Goal: Task Accomplishment & Management: Manage account settings

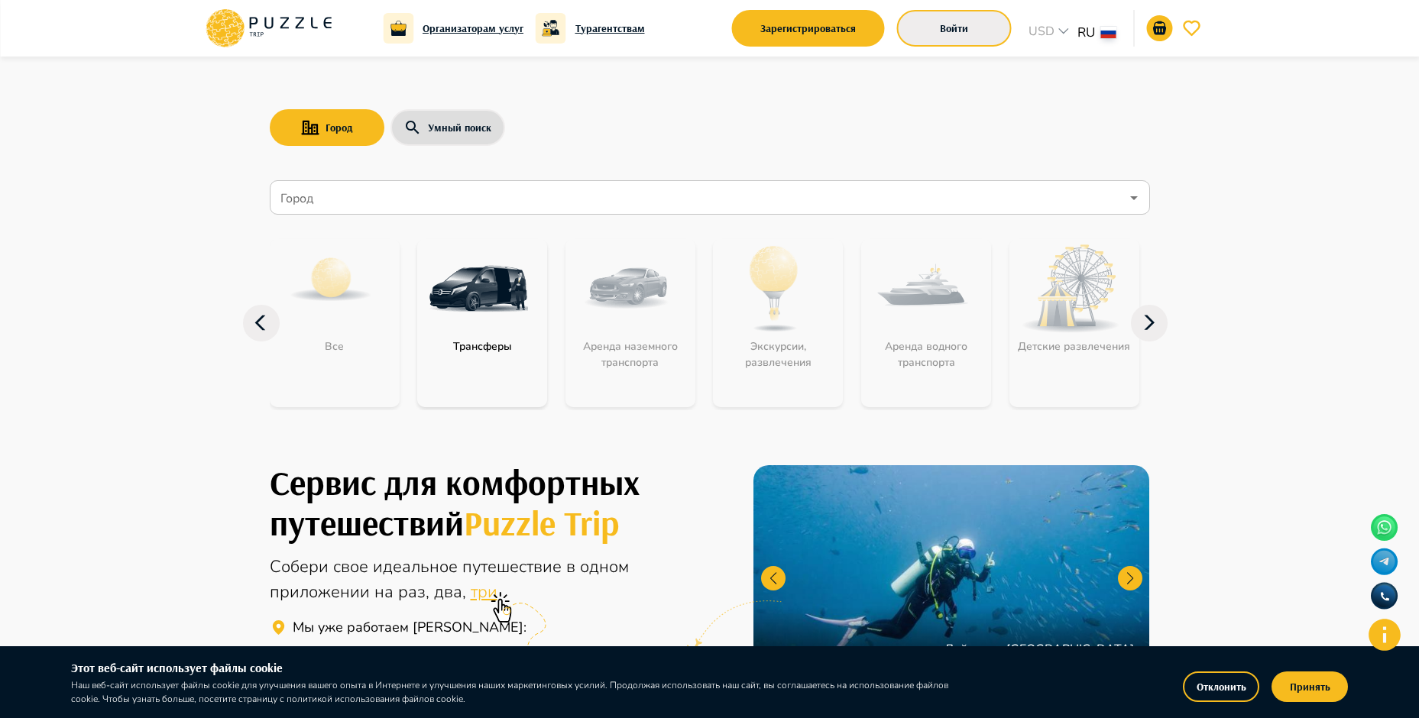
click at [955, 24] on button "Войти" at bounding box center [954, 28] width 115 height 37
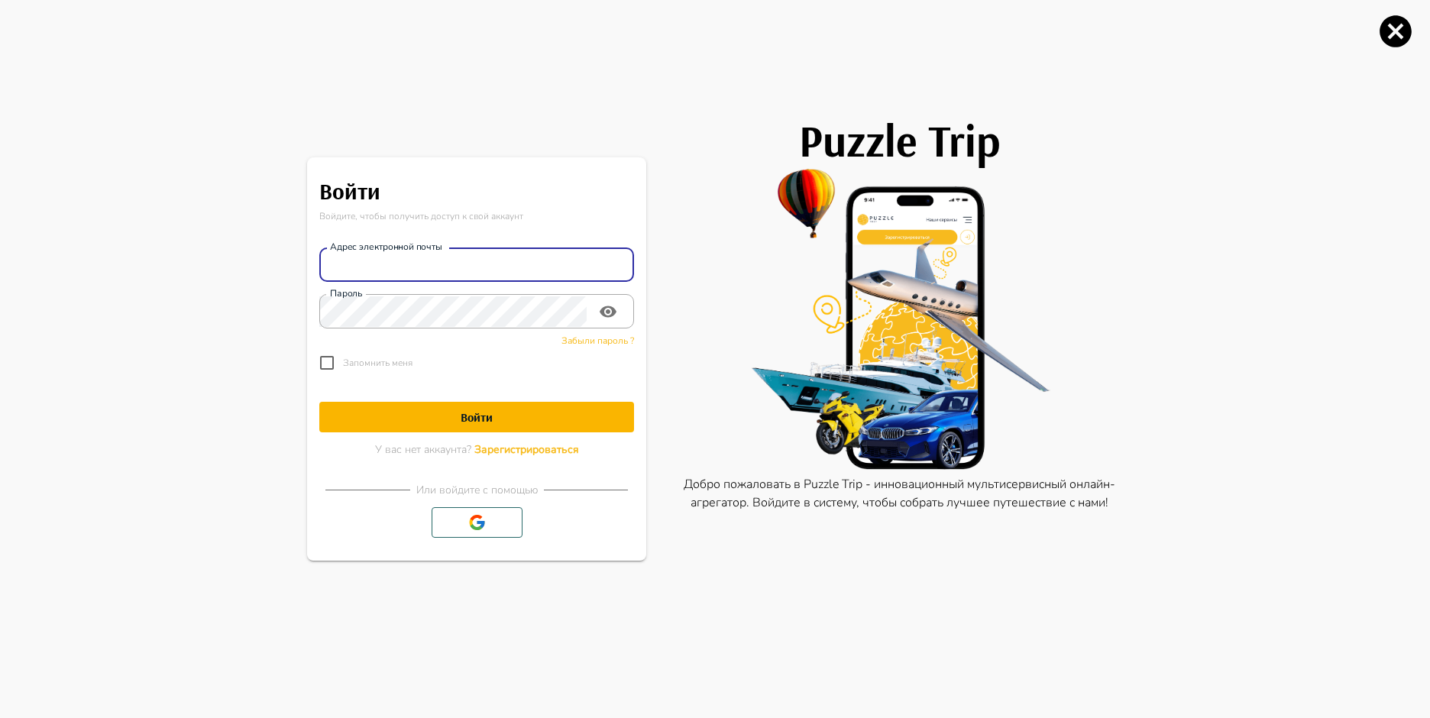
click at [468, 260] on input "Адрес электронной почты" at bounding box center [476, 265] width 315 height 31
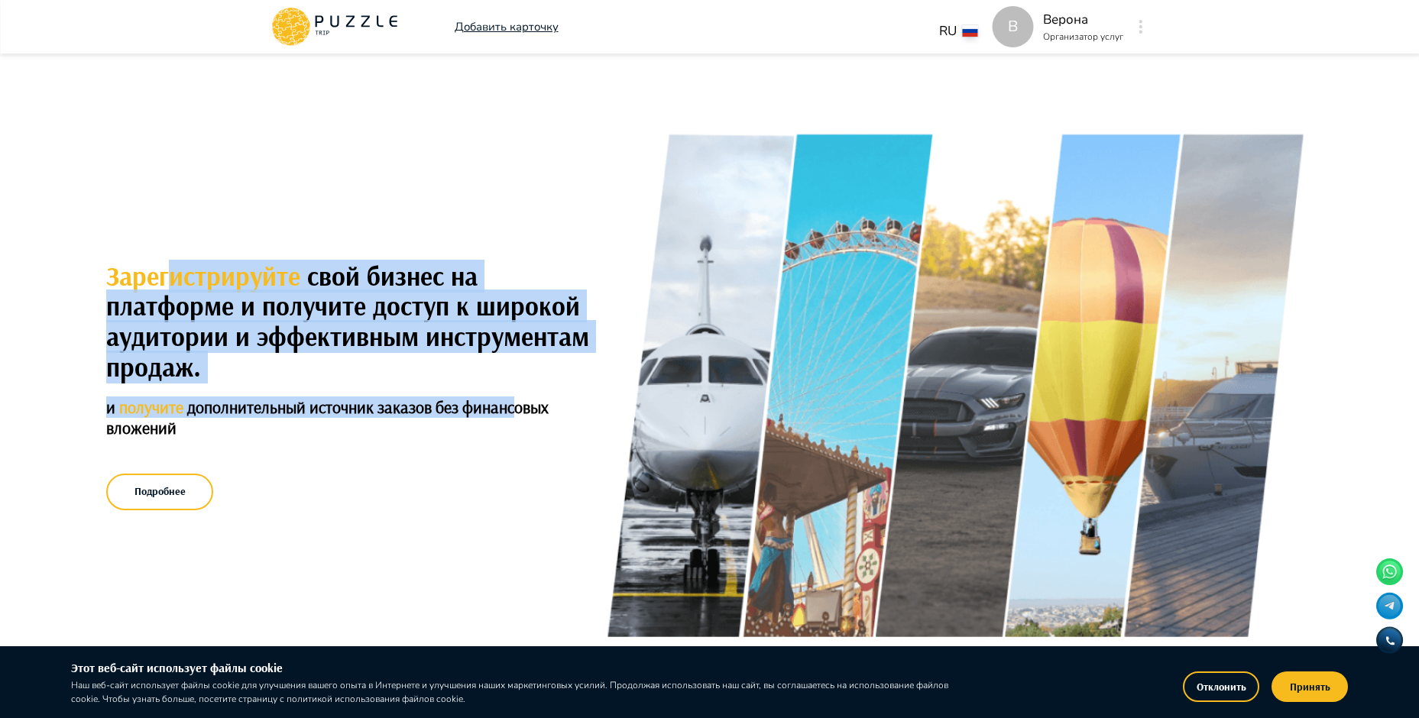
drag, startPoint x: 325, startPoint y: 268, endPoint x: 525, endPoint y: 403, distance: 241.1
click at [525, 403] on div "Зарегистрируйте свой бизнес на платформе и получите доступ к широкой аудитории …" at bounding box center [354, 387] width 497 height 253
click at [484, 244] on div "Зарегистрируйте свой бизнес на платформе и получите доступ к широкой аудитории …" at bounding box center [709, 388] width 1419 height 662
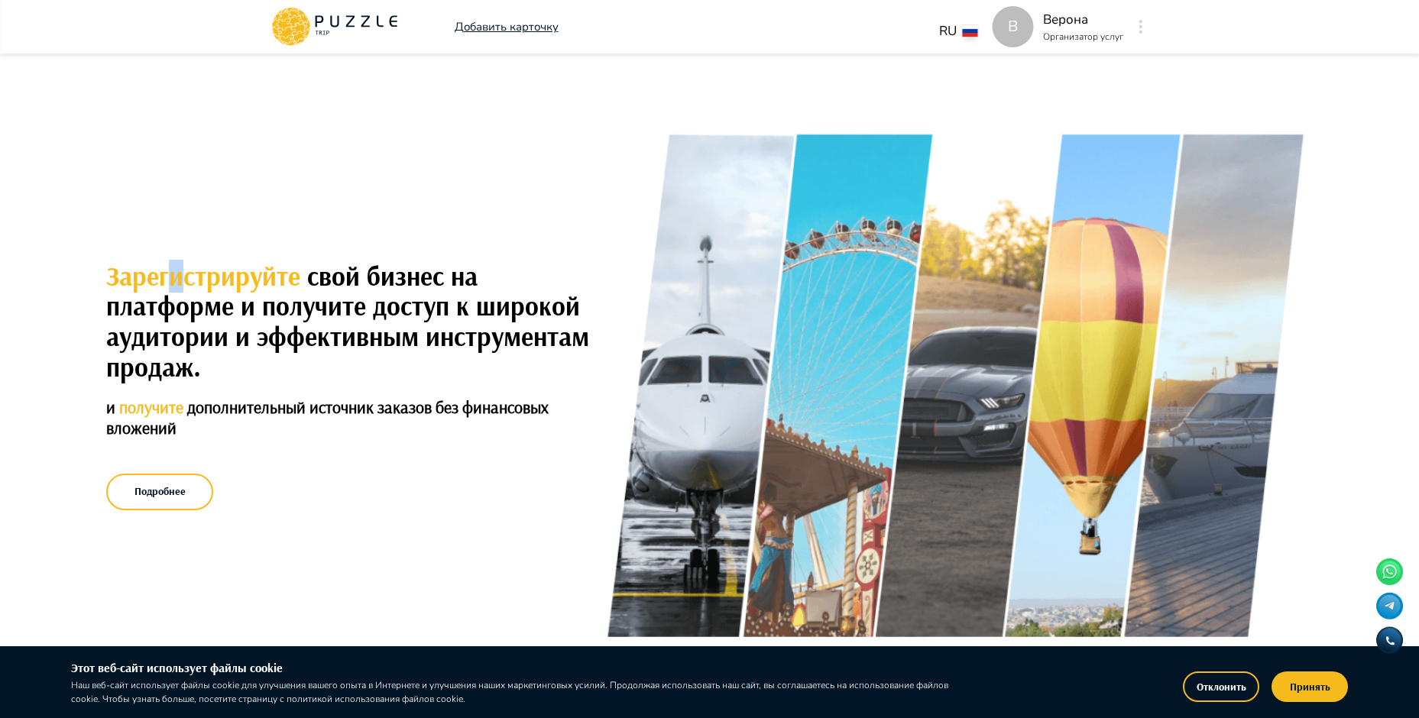
drag, startPoint x: 187, startPoint y: 284, endPoint x: 212, endPoint y: 279, distance: 25.0
click at [195, 284] on span "Зарегистрируйте" at bounding box center [206, 276] width 201 height 33
click at [1040, 22] on div "В Верона Организатор услуг [PERSON_NAME]" at bounding box center [1070, 26] width 157 height 41
click at [1144, 23] on button "button" at bounding box center [1140, 26] width 11 height 21
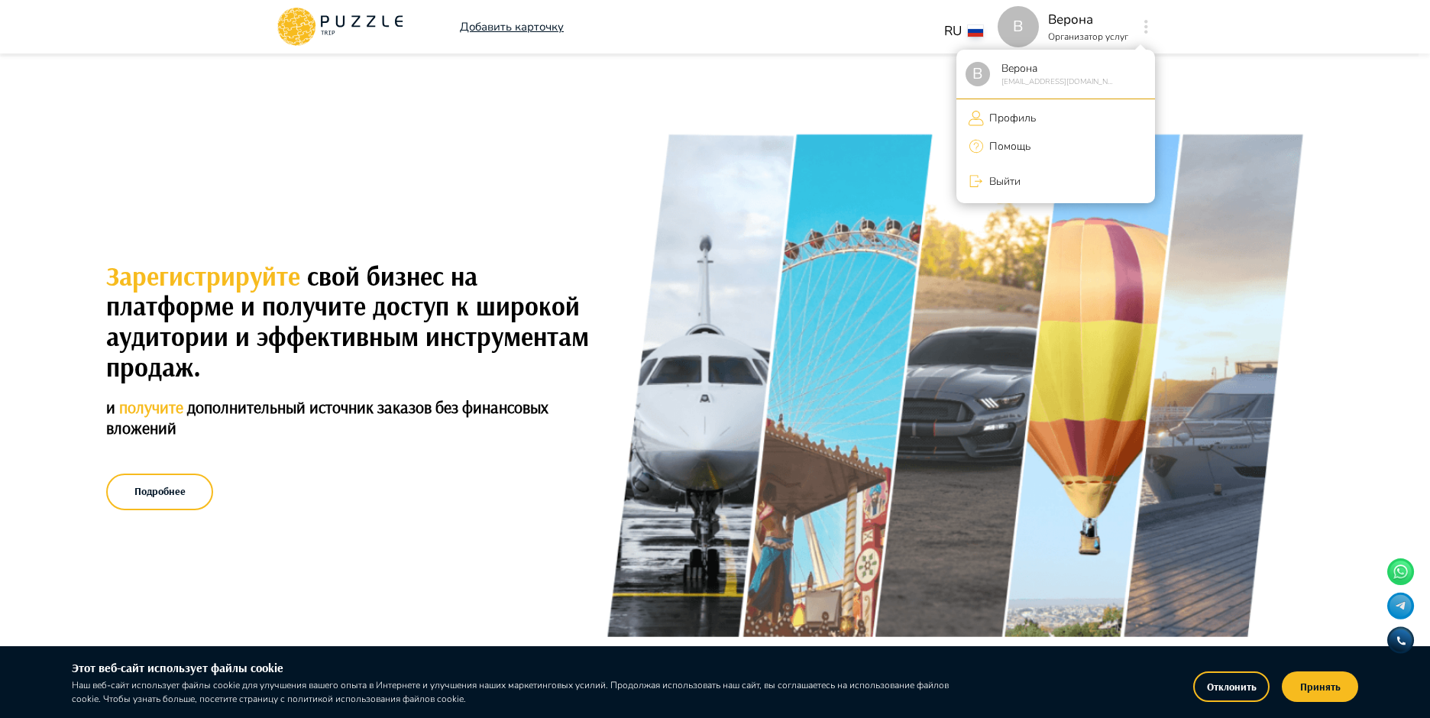
click at [998, 75] on p "Верона" at bounding box center [1056, 68] width 120 height 16
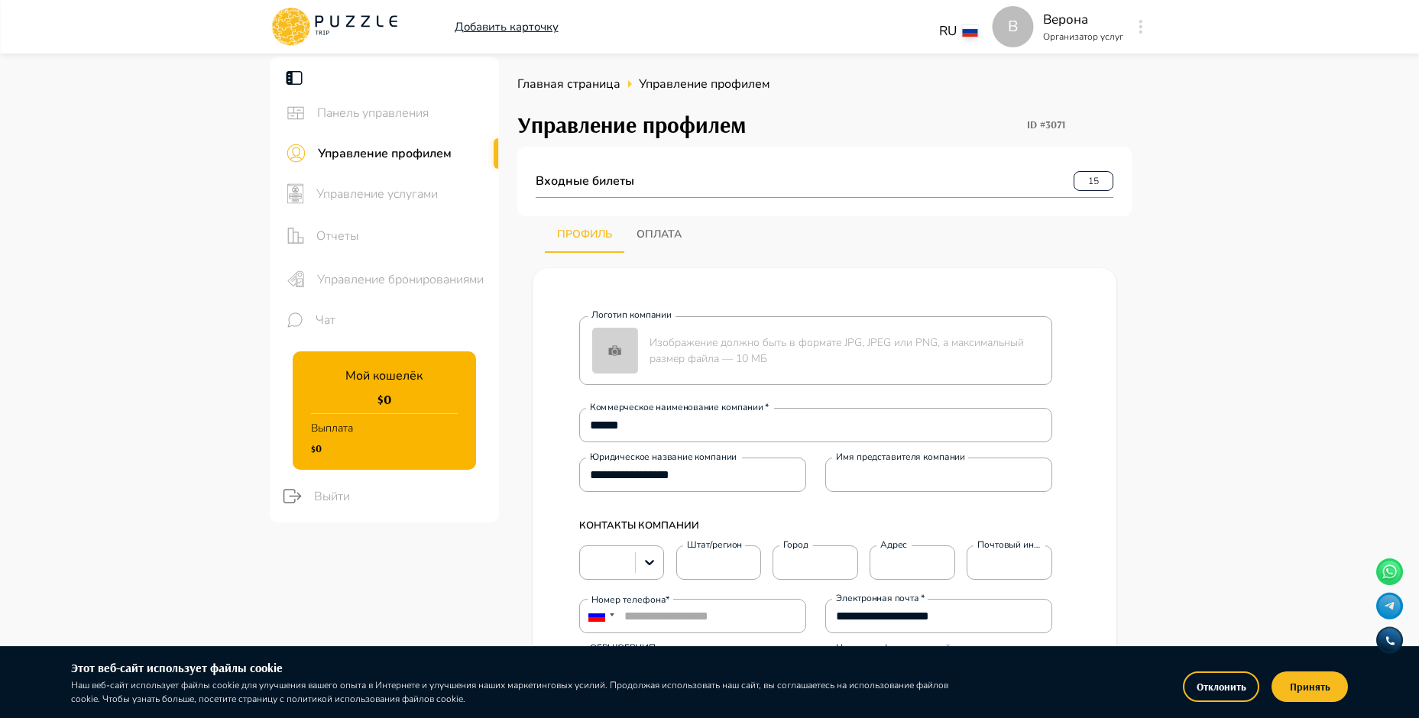
click at [395, 105] on span "Панель управления" at bounding box center [402, 113] width 170 height 18
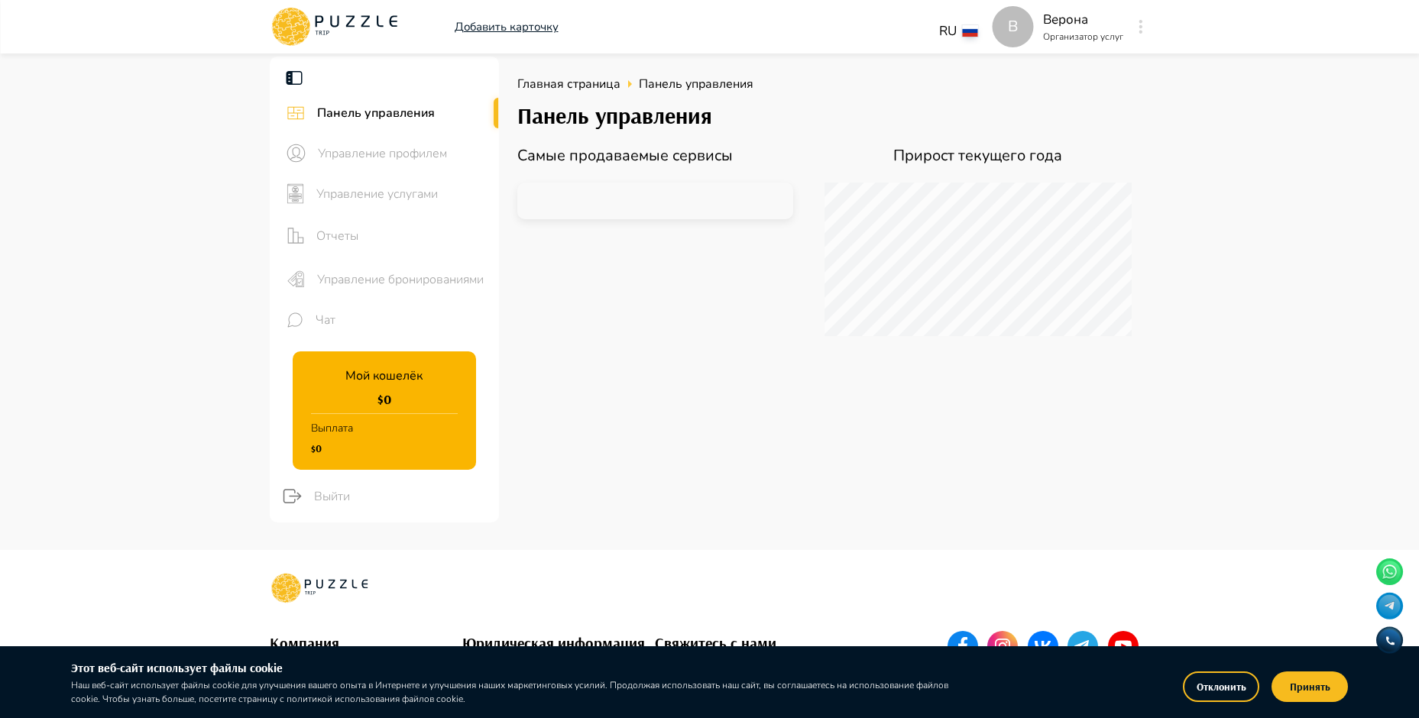
click at [294, 78] on icon at bounding box center [294, 78] width 18 height 18
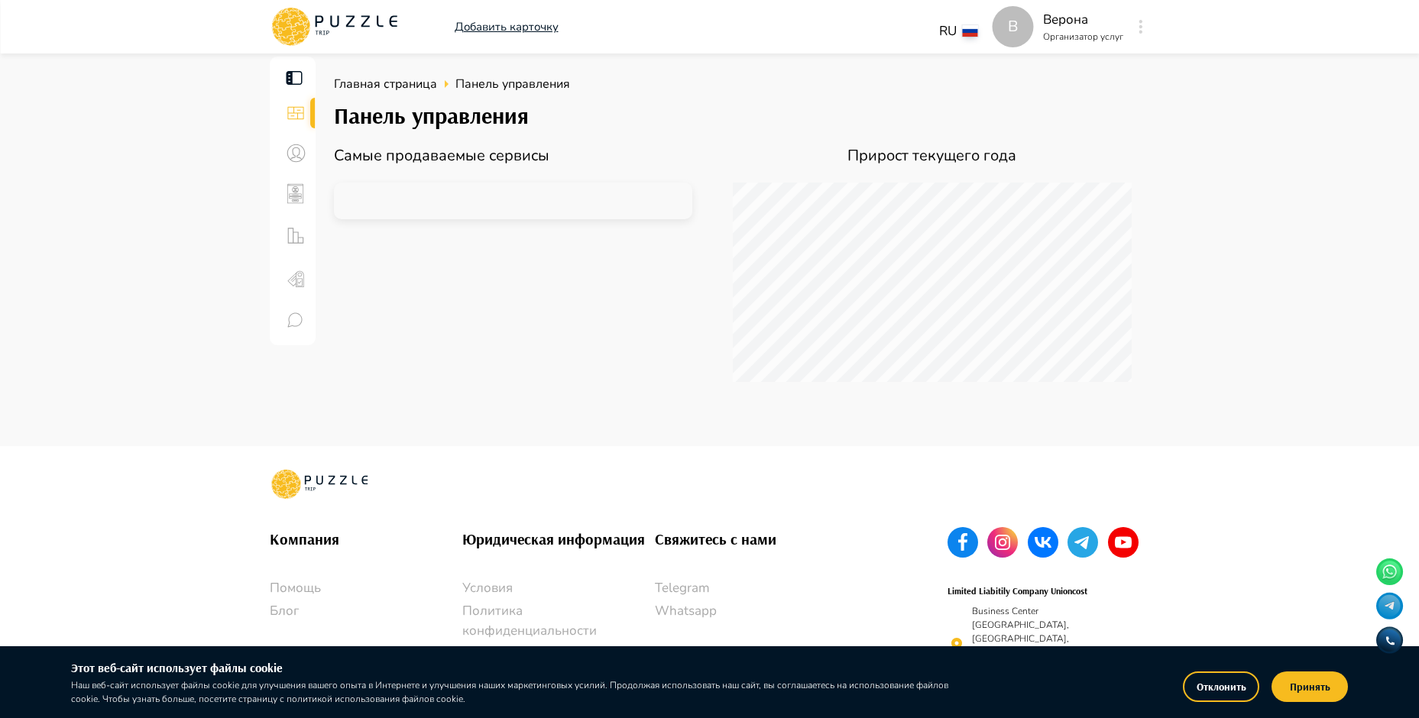
click at [301, 243] on icon "sidebar icons" at bounding box center [295, 235] width 16 height 15
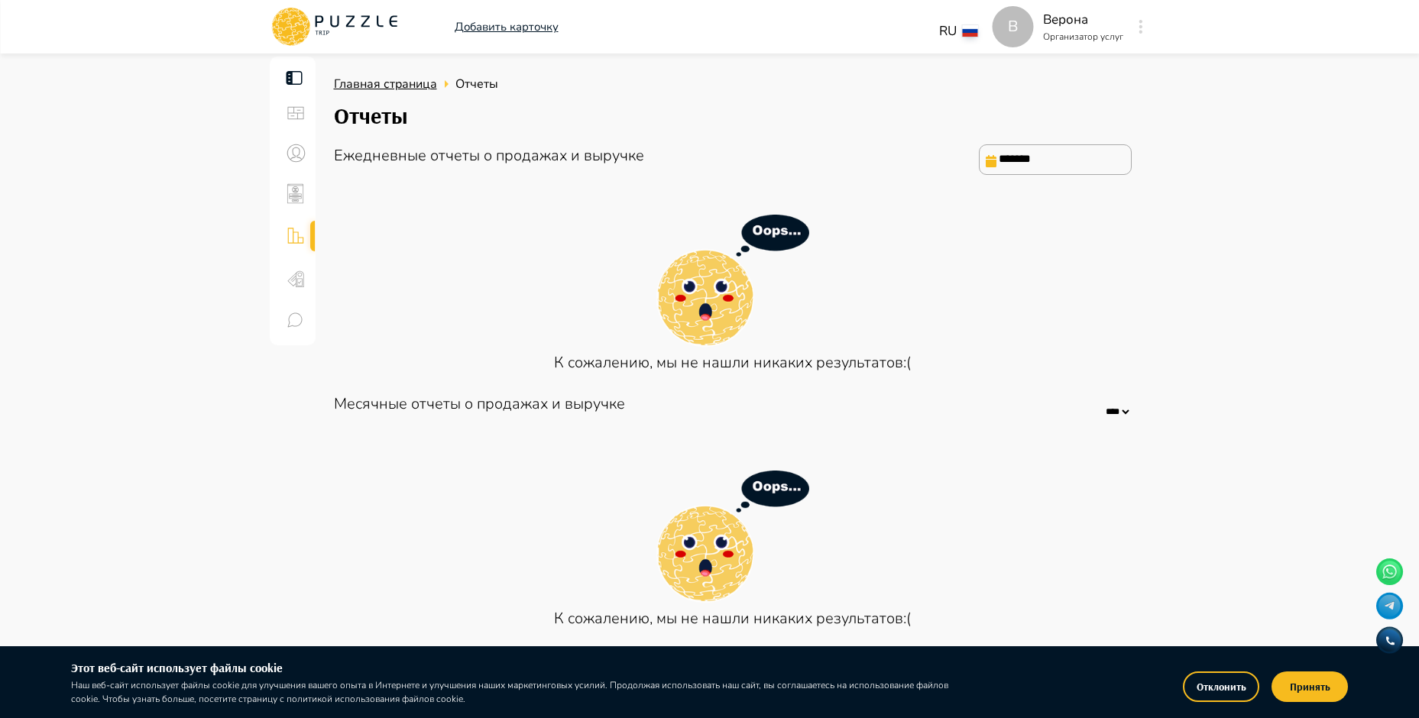
click at [407, 82] on span "Главная страница" at bounding box center [385, 84] width 103 height 17
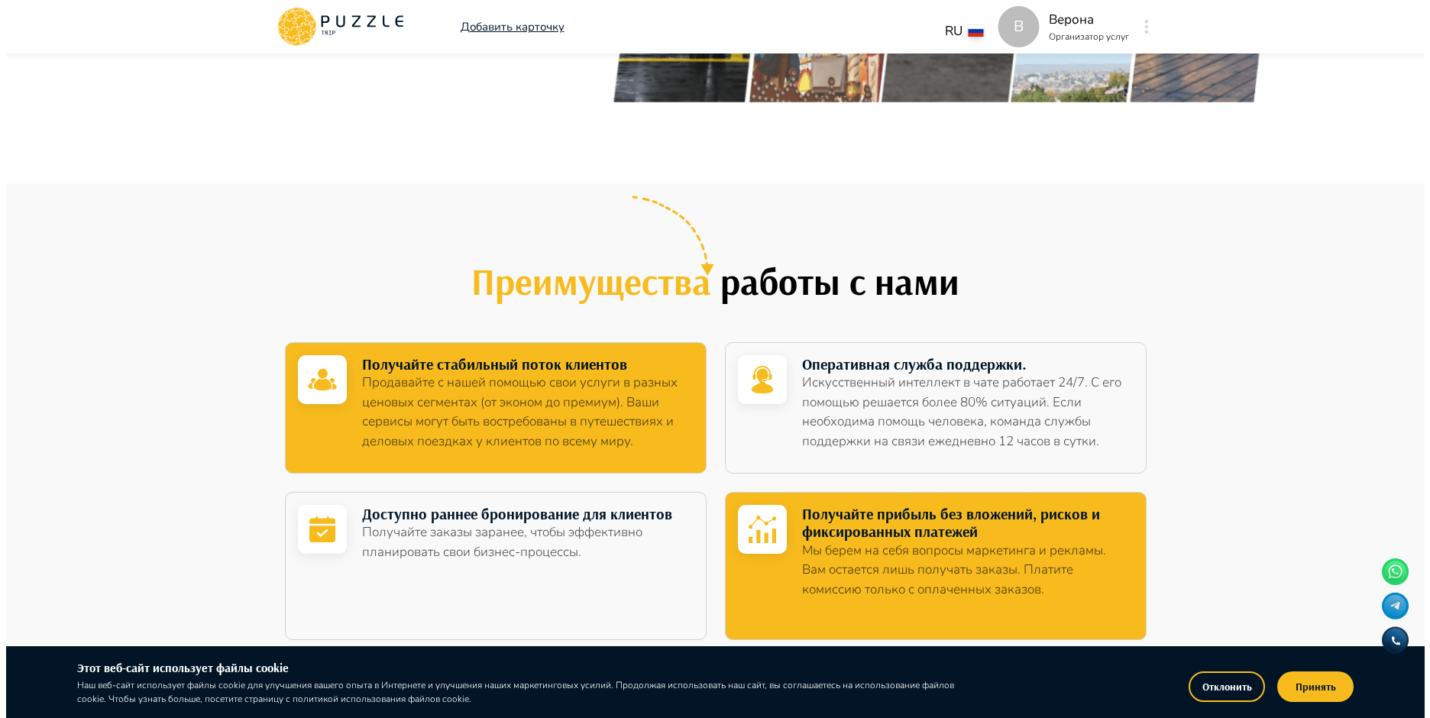
scroll to position [840, 0]
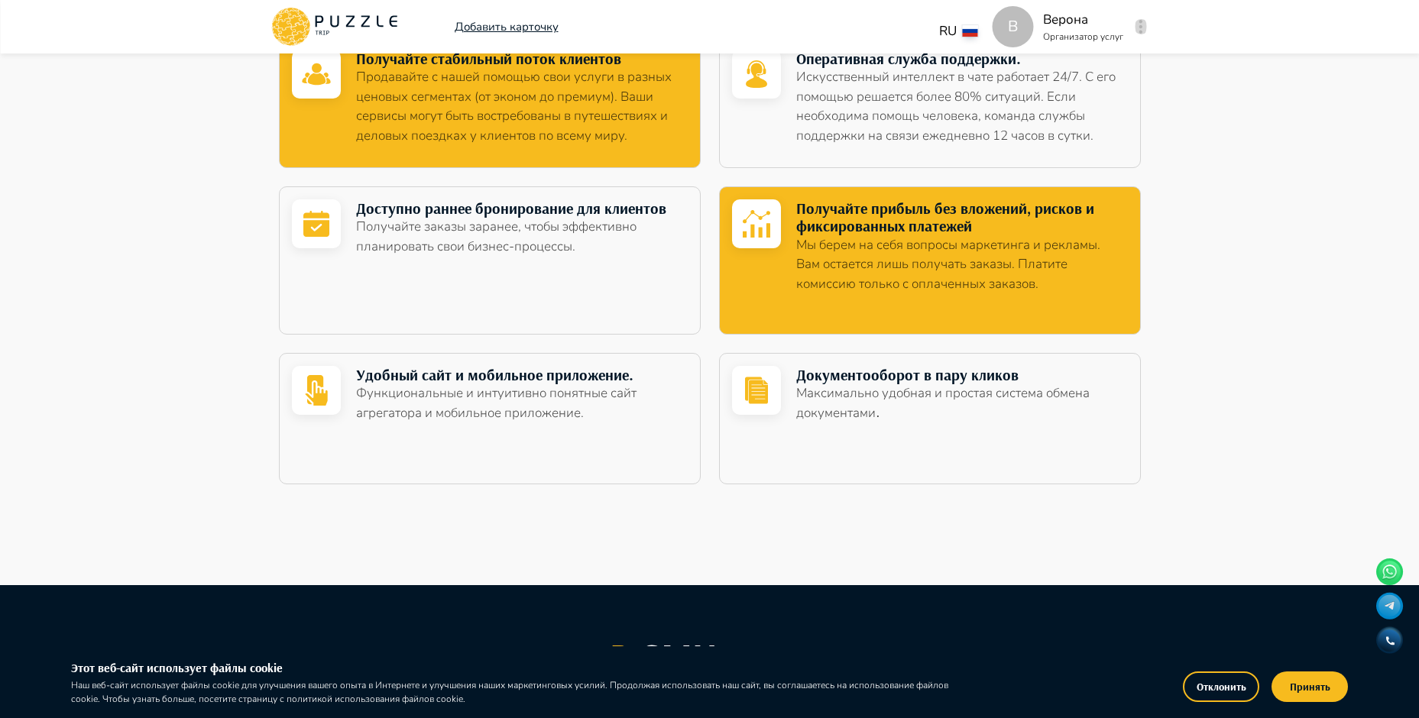
click at [1137, 26] on button "button" at bounding box center [1140, 26] width 11 height 21
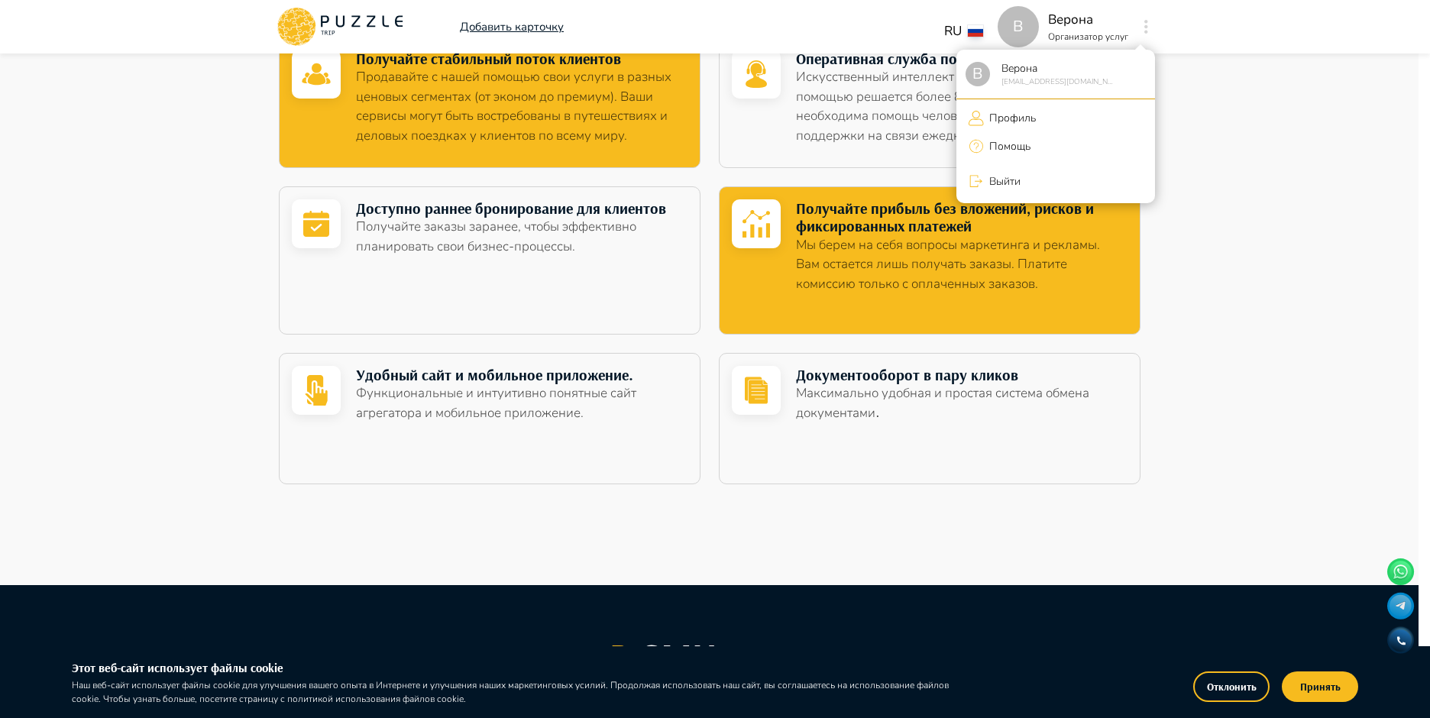
click at [1022, 119] on p "Профиль" at bounding box center [1010, 118] width 52 height 16
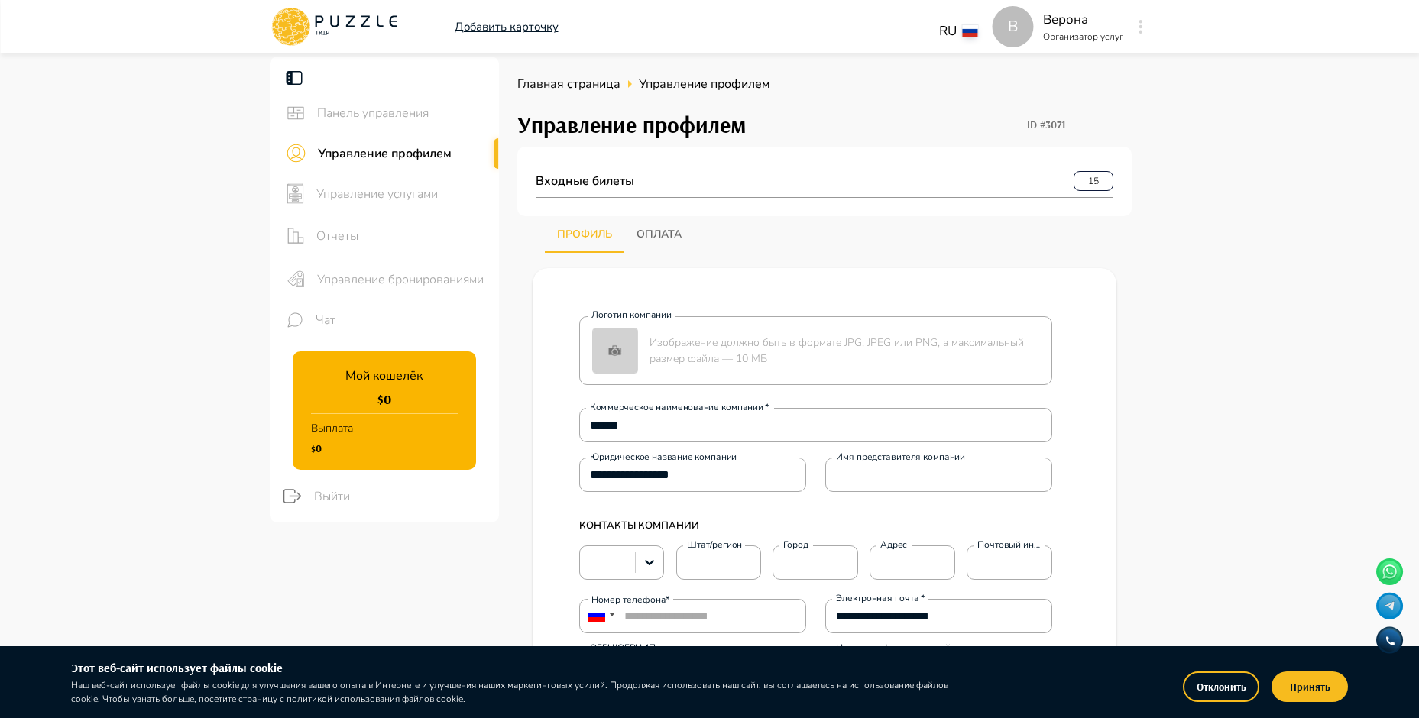
click at [488, 19] on p "Добавить карточку" at bounding box center [507, 27] width 104 height 18
click at [482, 32] on p "Добавить карточку" at bounding box center [507, 27] width 104 height 18
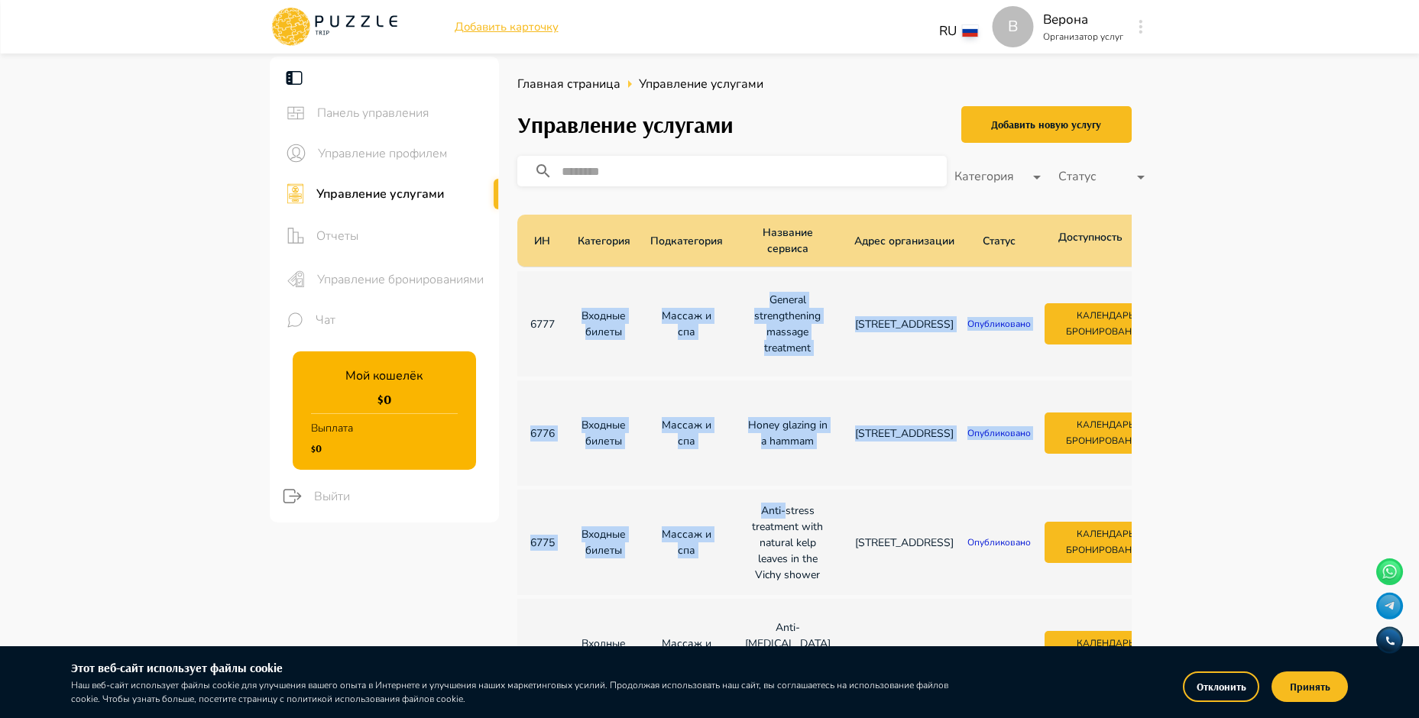
drag, startPoint x: 578, startPoint y: 306, endPoint x: 775, endPoint y: 523, distance: 293.6
click at [775, 523] on tbody "6777 Входные билеты Массаж и спа General strengthening massage treatment набере…" at bounding box center [960, 542] width 886 height 542
click at [763, 377] on td "General strengthening massage treatment" at bounding box center [788, 323] width 110 height 105
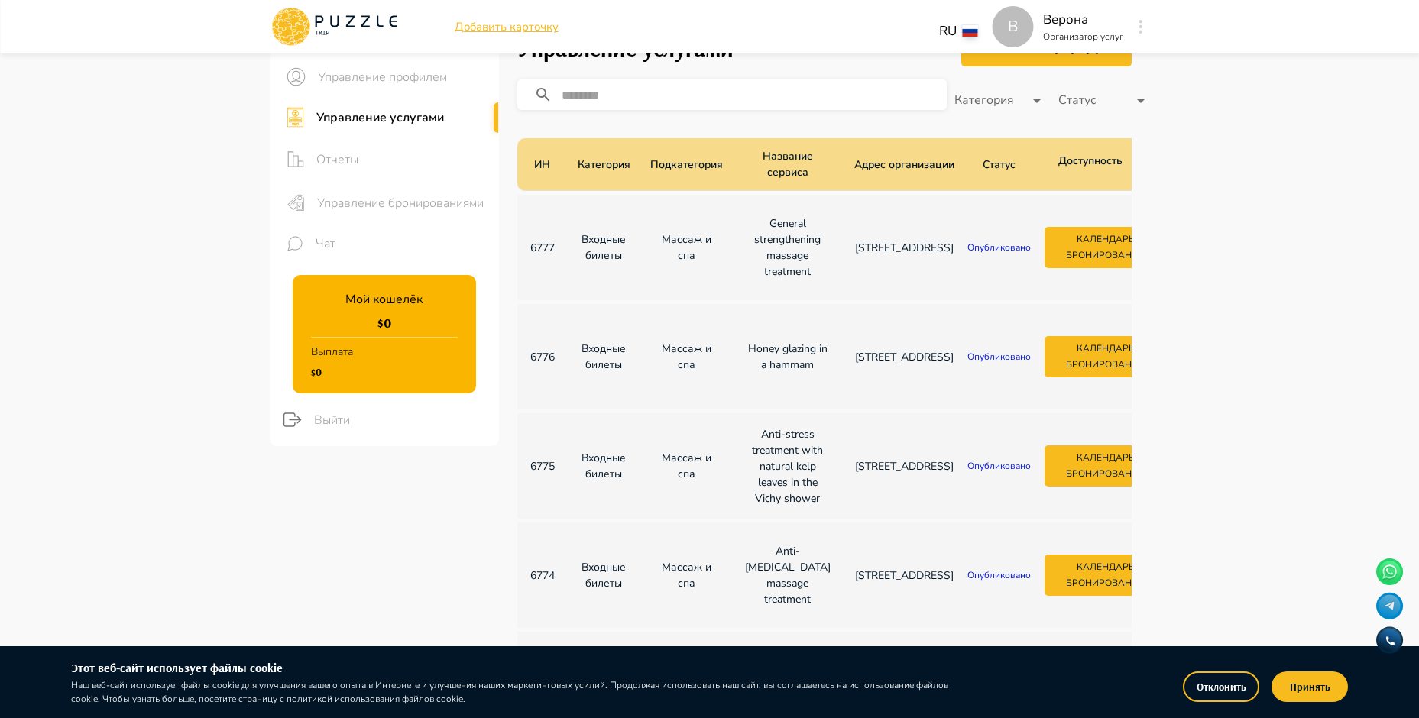
scroll to position [153, 0]
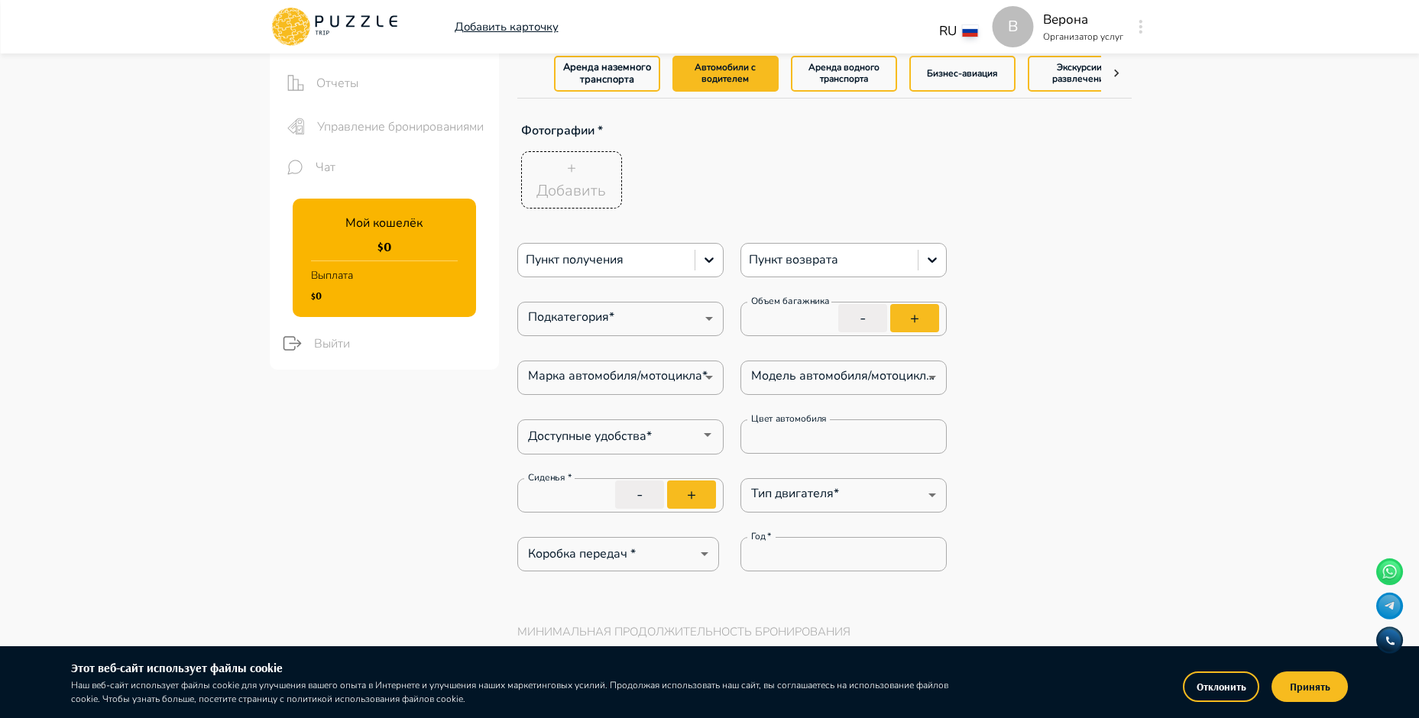
type textarea "*"
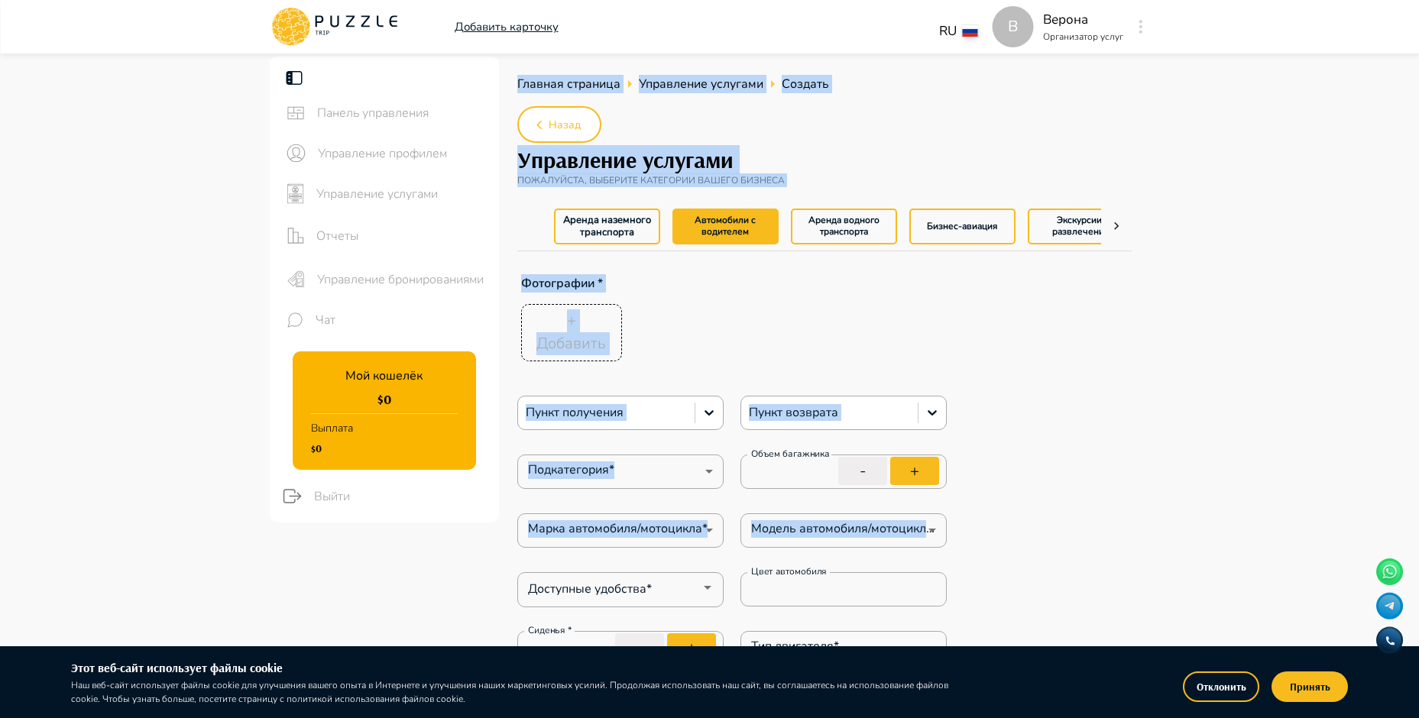
click at [782, 337] on div "+ Добавить" at bounding box center [802, 332] width 571 height 65
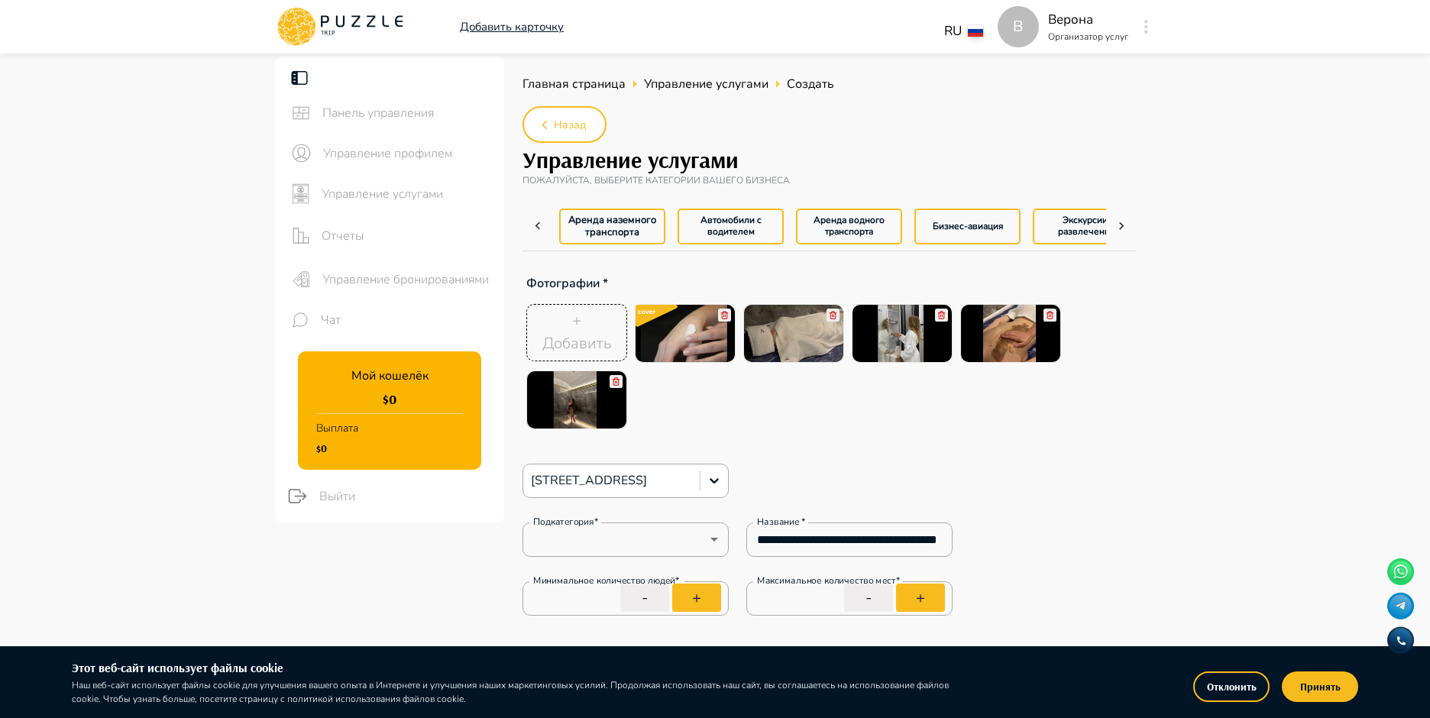
type textarea "*"
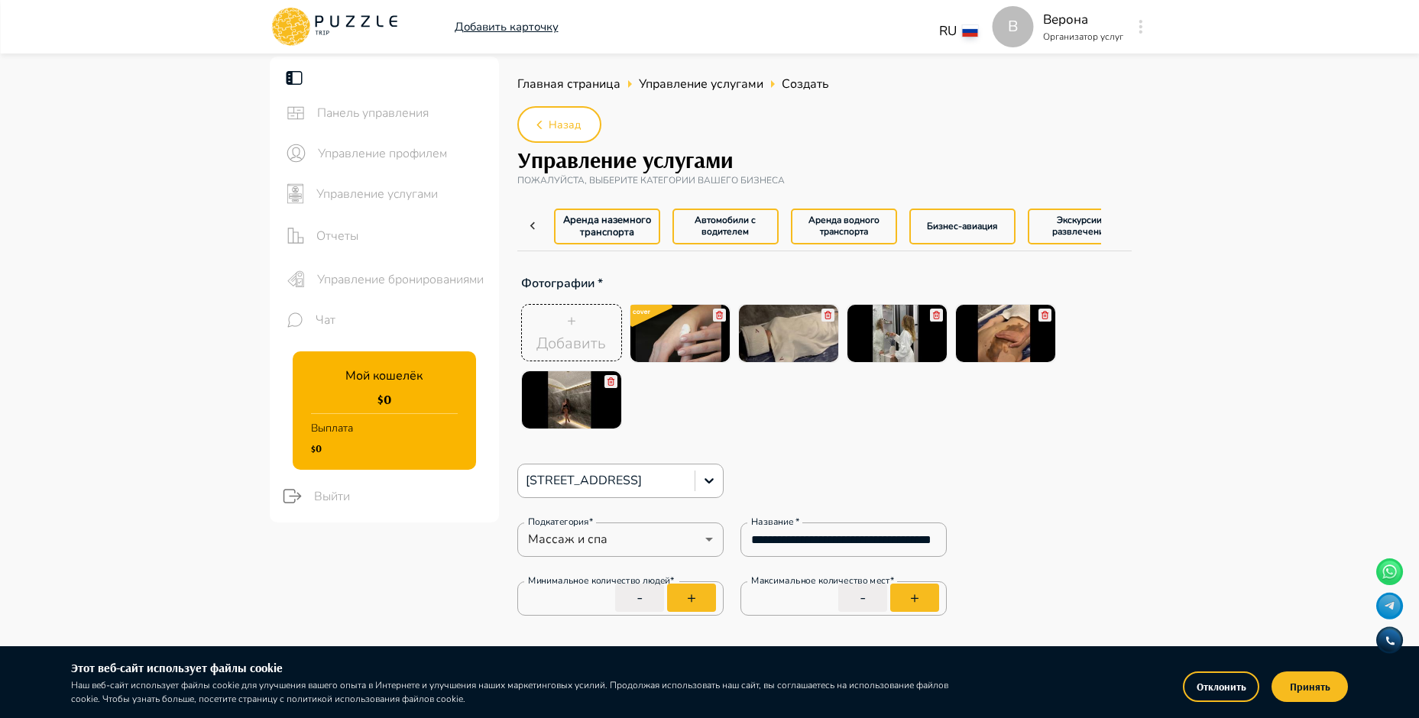
type textarea "*"
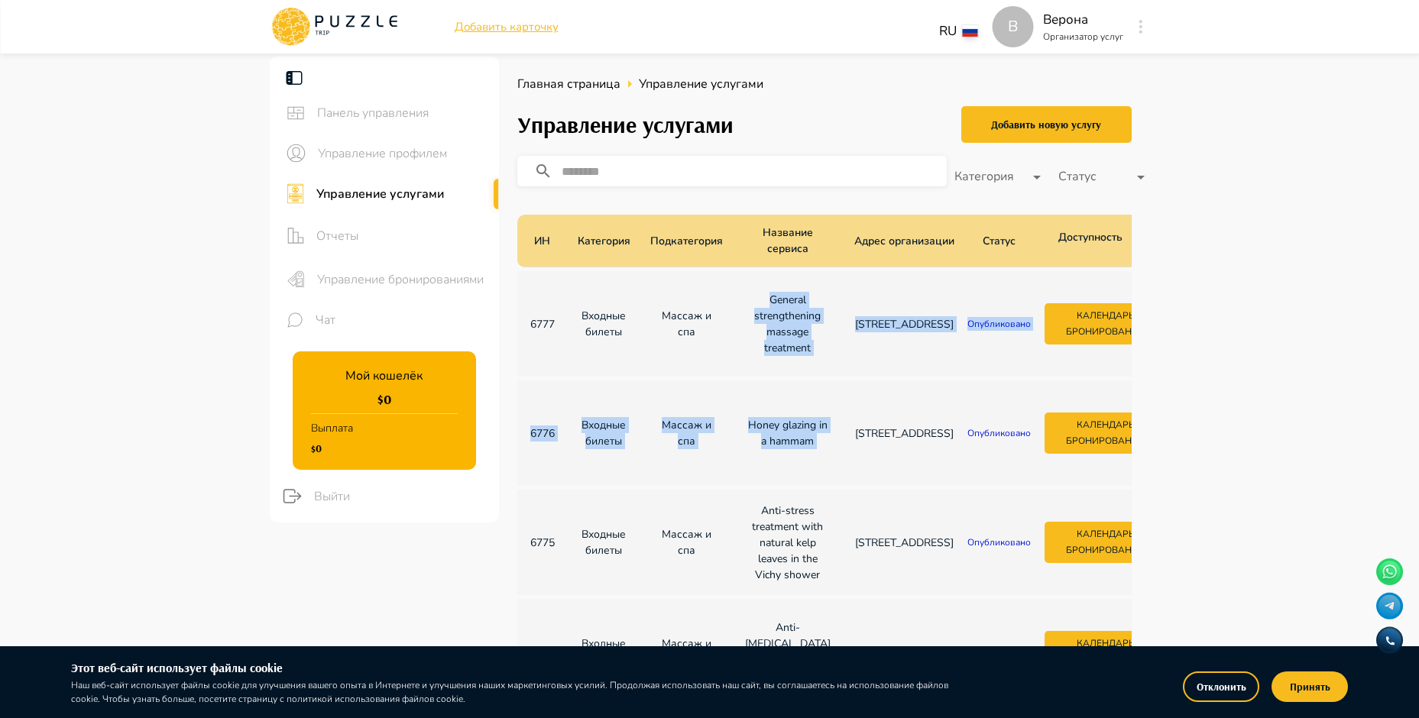
drag, startPoint x: 751, startPoint y: 301, endPoint x: 834, endPoint y: 409, distance: 136.1
click at [834, 409] on tbody "6777 Входные билеты Массаж и спа General strengthening massage treatment набере…" at bounding box center [960, 542] width 886 height 542
click at [872, 316] on p "набережная Обводного канала, 59а, Санкт-Петербург, Россия" at bounding box center [904, 324] width 99 height 16
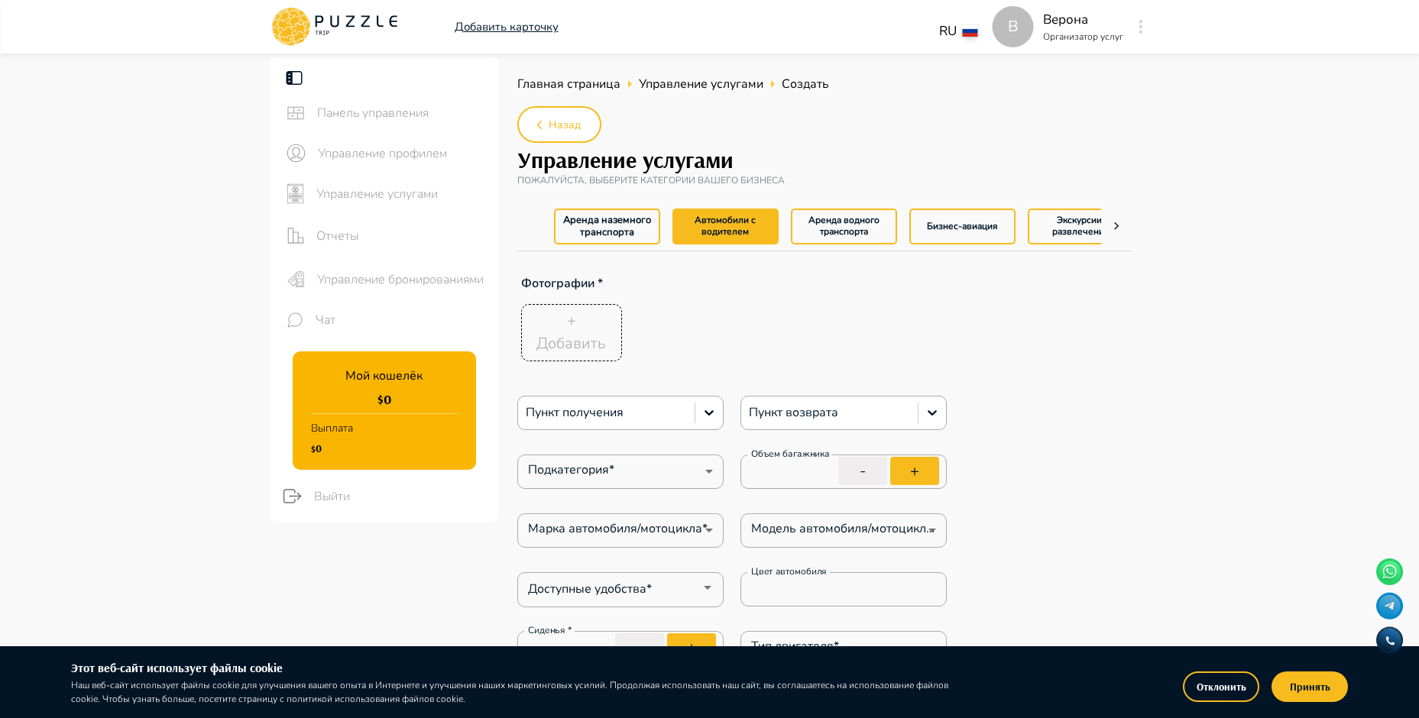
type textarea "*"
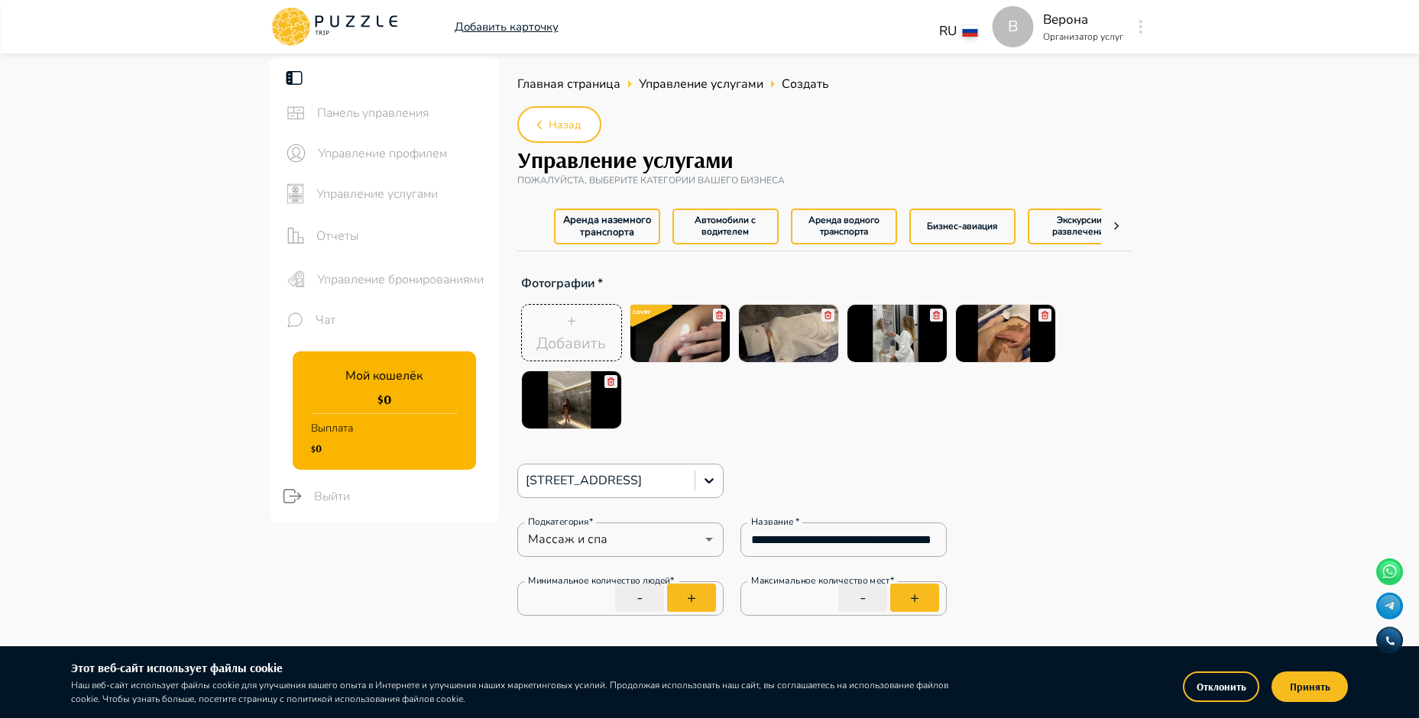
type textarea "*"
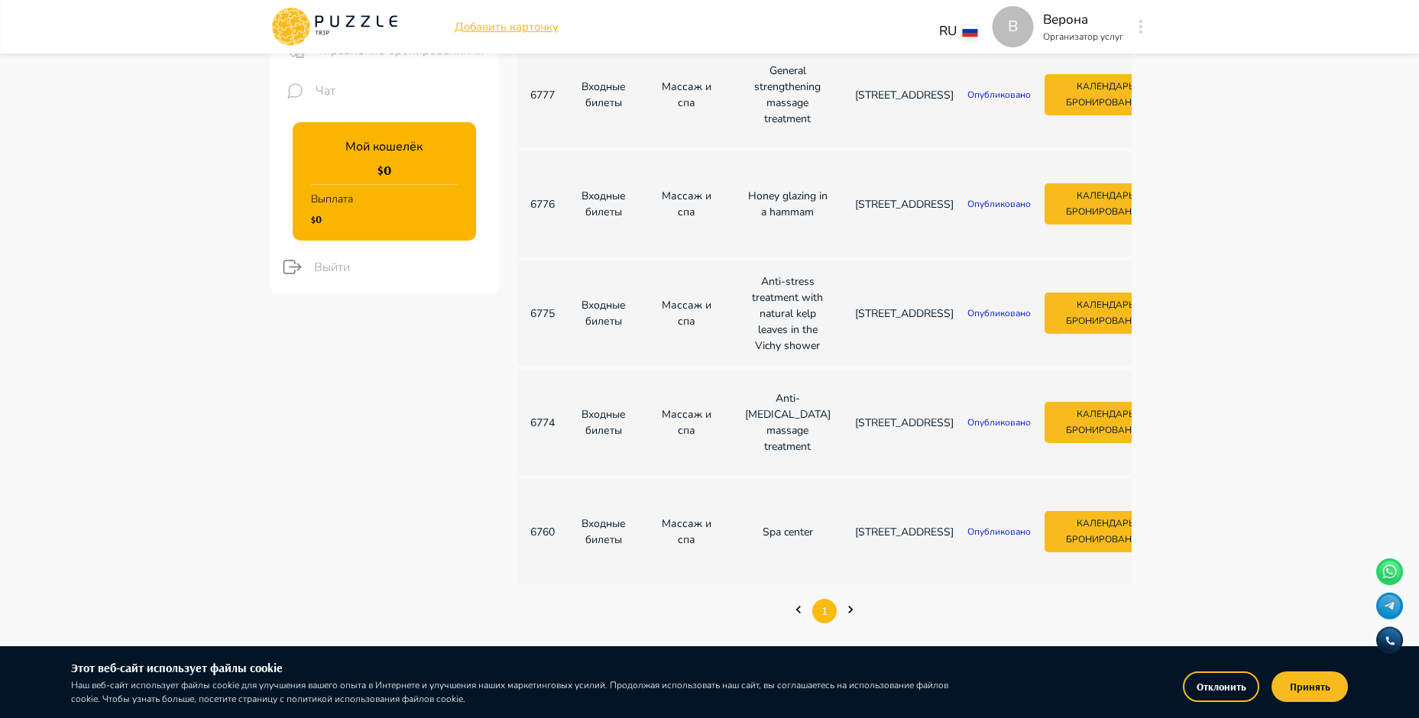
scroll to position [535, 0]
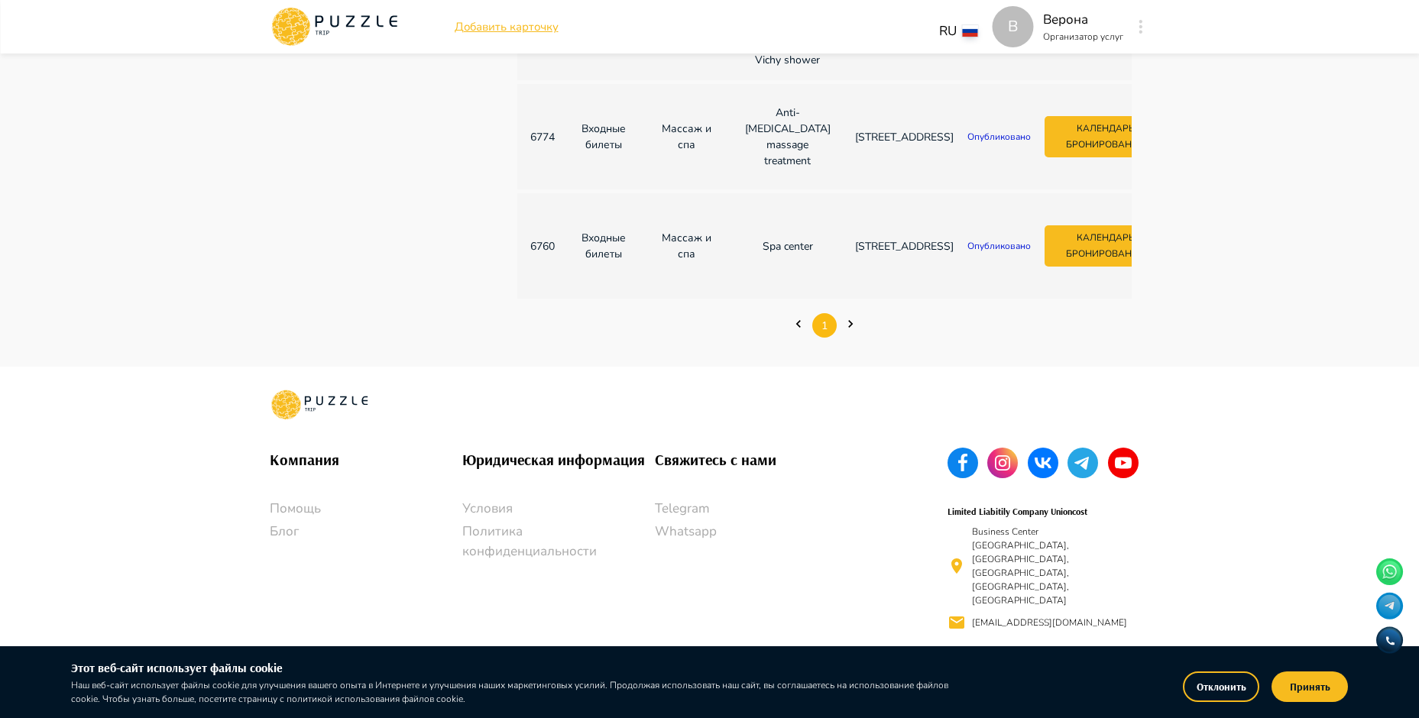
click at [849, 332] on icon "Next page" at bounding box center [850, 323] width 15 height 15
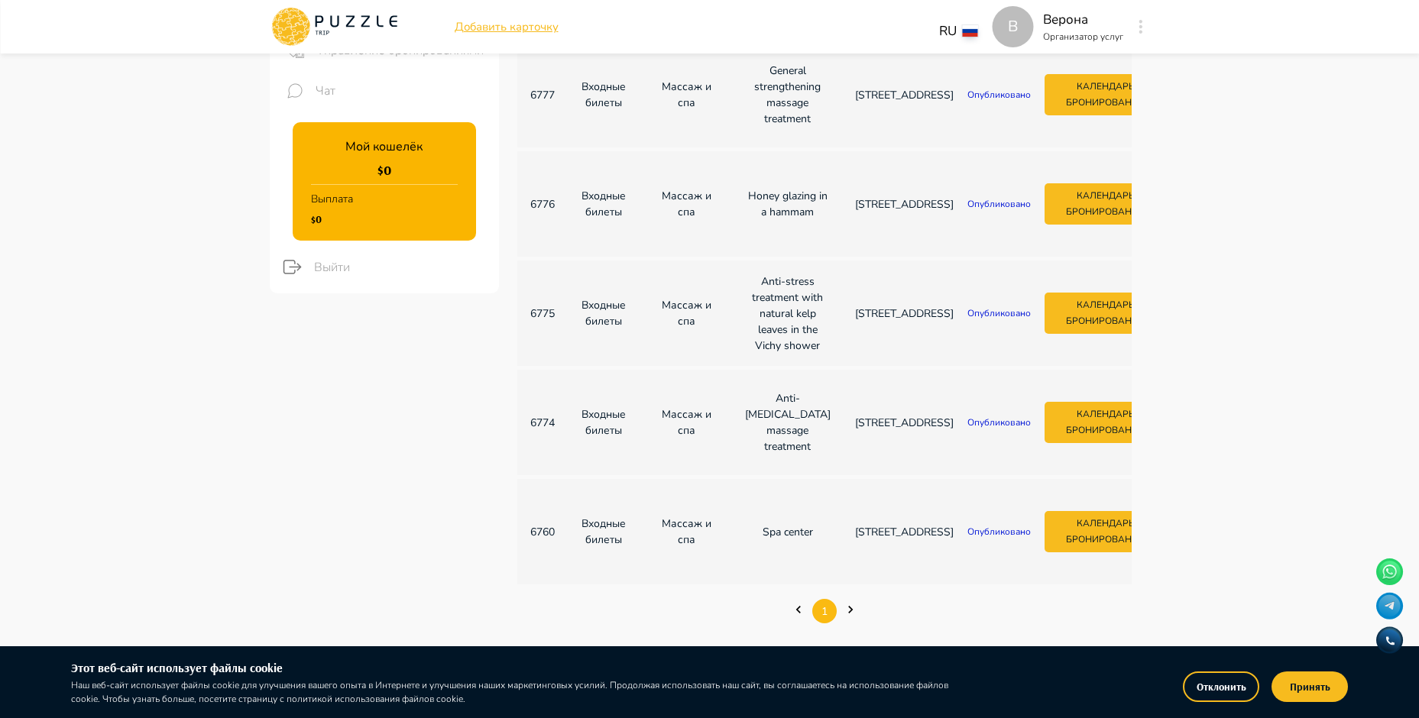
scroll to position [0, 0]
